Goal: Information Seeking & Learning: Find contact information

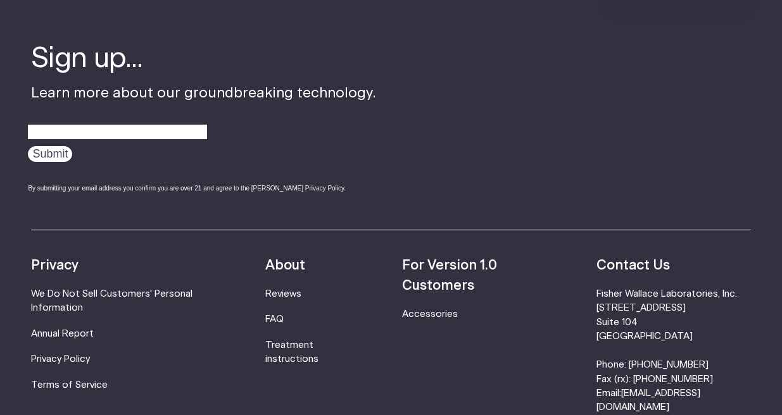
scroll to position [3939, 0]
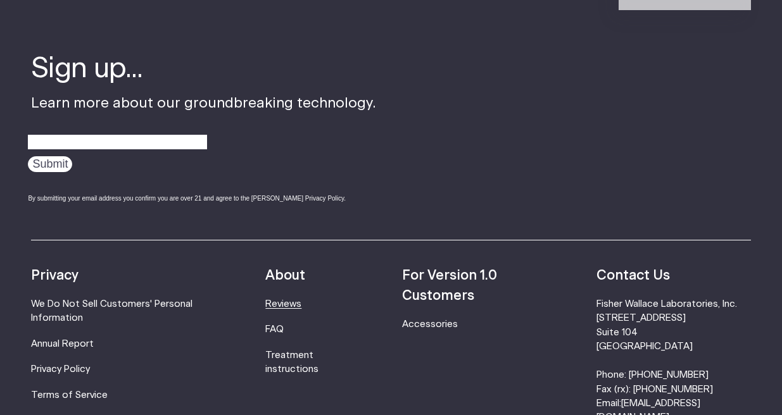
click at [295, 299] on link "Reviews" at bounding box center [283, 303] width 36 height 9
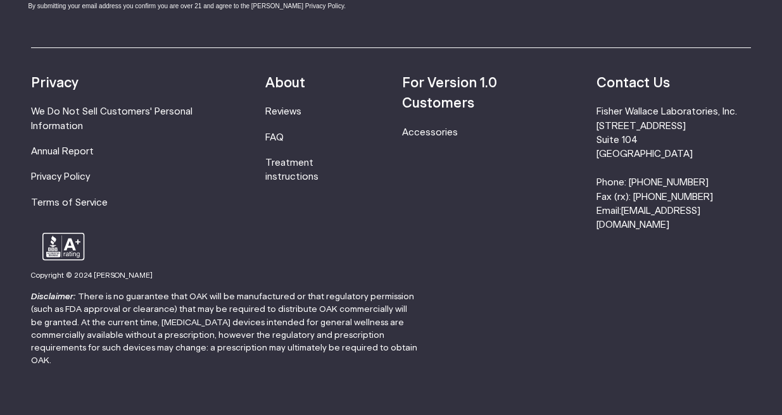
scroll to position [1765, 0]
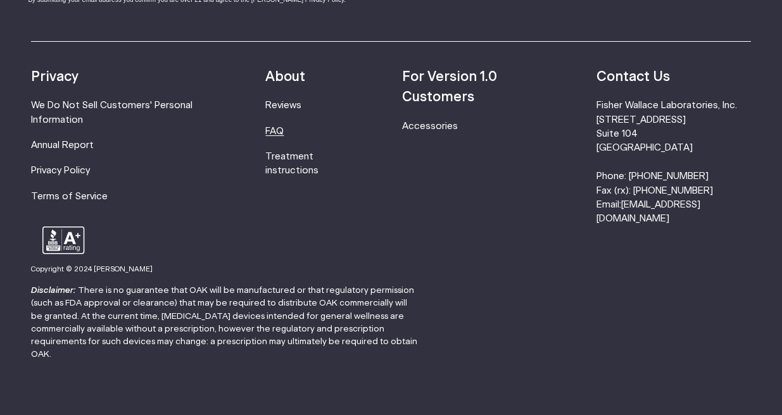
click at [284, 127] on link "FAQ" at bounding box center [274, 131] width 18 height 9
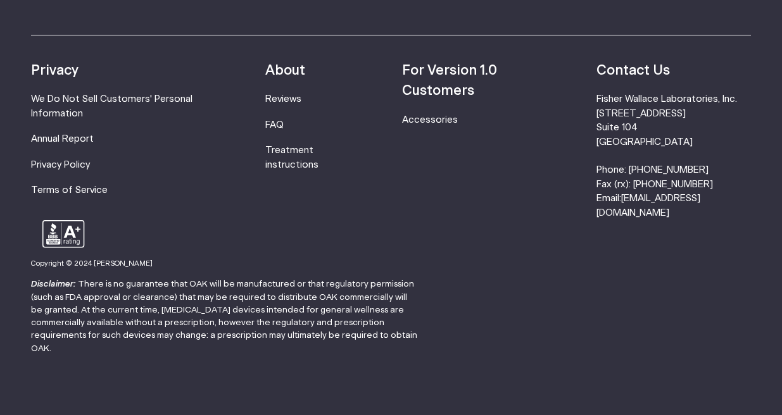
scroll to position [1759, 0]
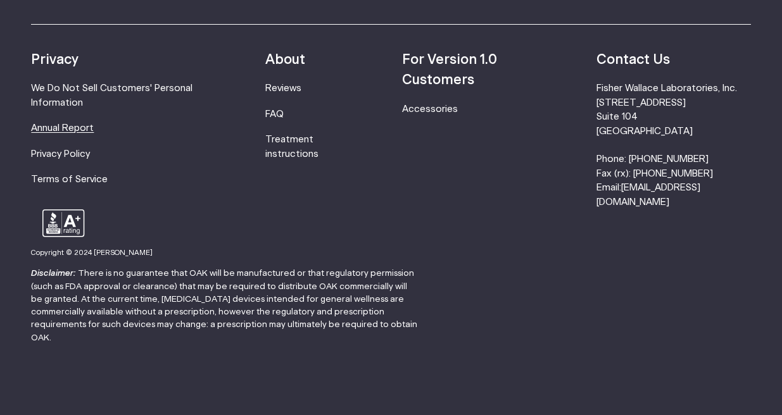
click at [76, 129] on link "Annual Report" at bounding box center [62, 127] width 63 height 9
click at [669, 202] on link "[EMAIL_ADDRESS][DOMAIN_NAME]" at bounding box center [648, 194] width 104 height 23
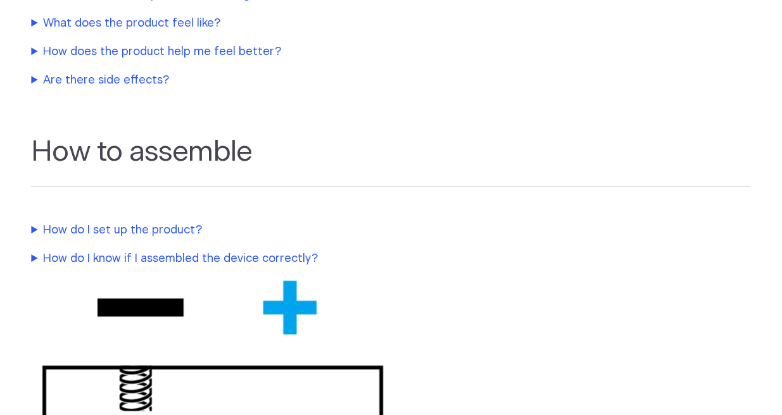
scroll to position [0, 0]
